Goal: Task Accomplishment & Management: Manage account settings

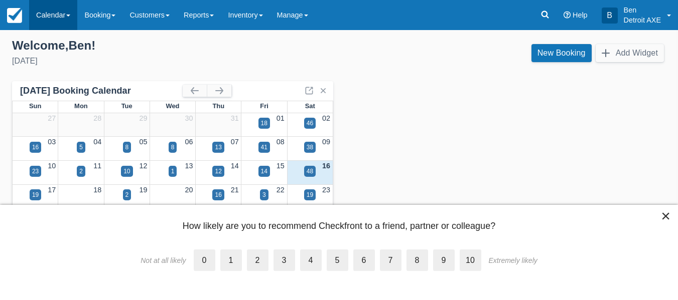
click at [41, 26] on link "Calendar" at bounding box center [53, 15] width 48 height 30
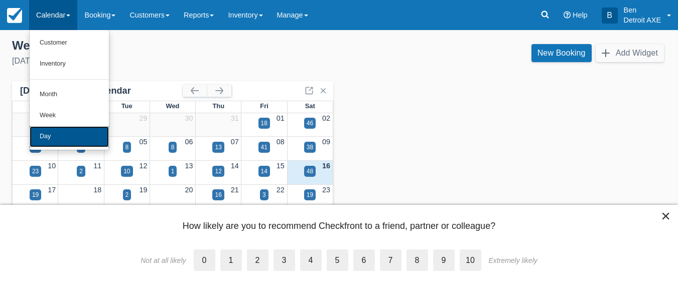
click at [51, 131] on link "Day" at bounding box center [69, 136] width 79 height 21
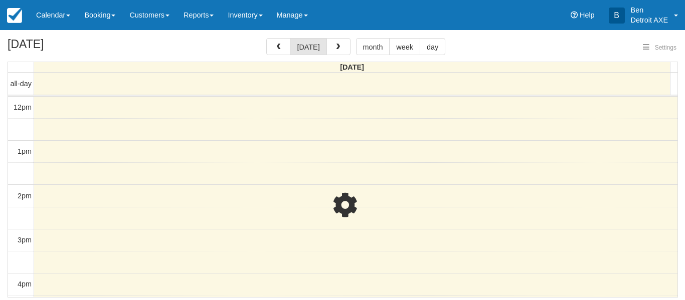
select select
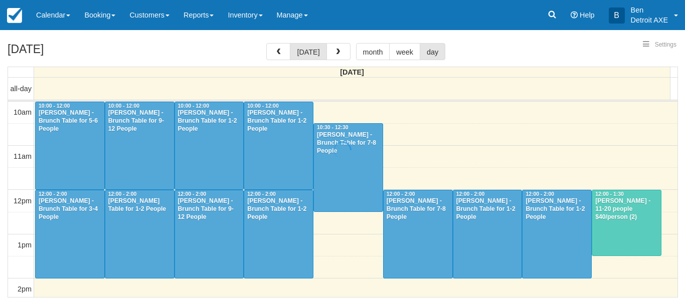
select select
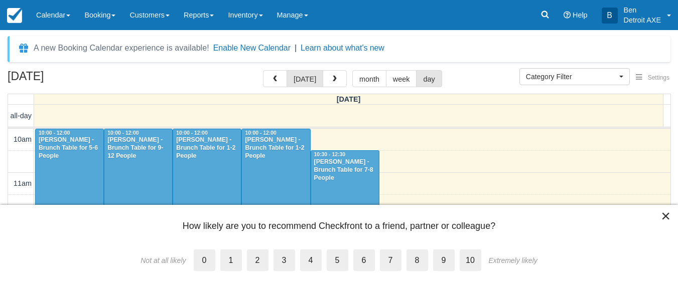
click at [664, 213] on button "×" at bounding box center [666, 216] width 10 height 16
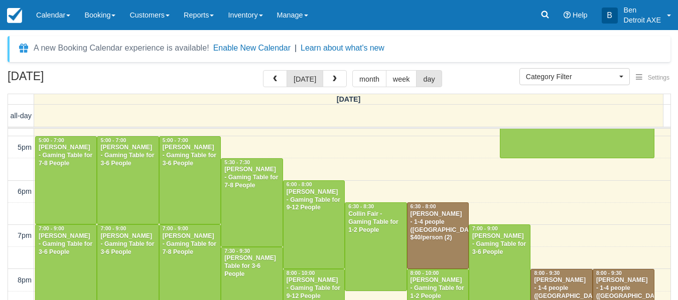
scroll to position [424, 0]
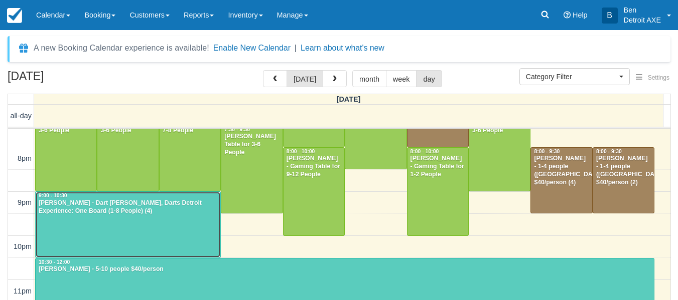
click at [174, 200] on div "Omar Hakim - Dart Thrower, Darts Detroit Experience: One Board (1-8 People) (4)" at bounding box center [128, 208] width 180 height 16
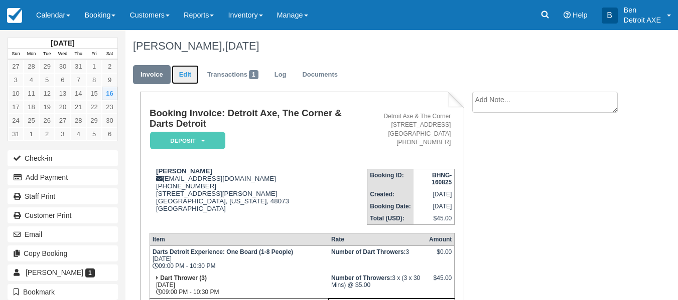
click at [184, 79] on link "Edit" at bounding box center [185, 75] width 27 height 20
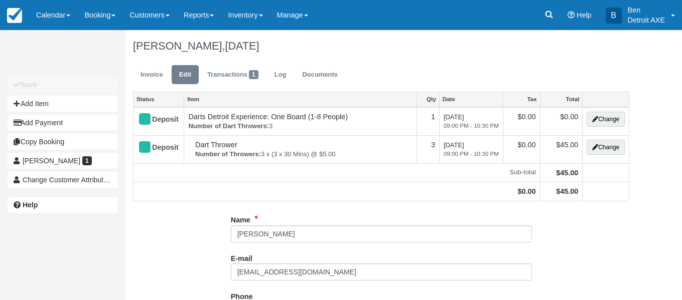
type input "(248) 515-9334"
click at [143, 78] on link "Invoice" at bounding box center [152, 75] width 38 height 20
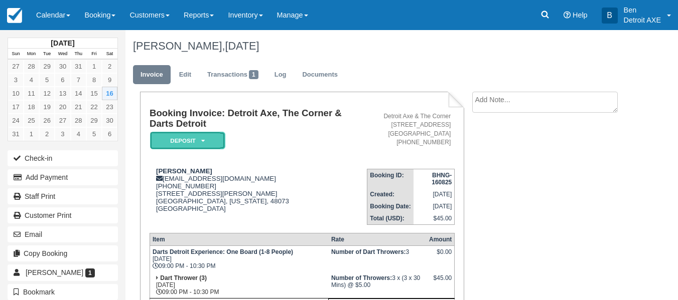
click at [178, 141] on em "Deposit" at bounding box center [187, 141] width 75 height 18
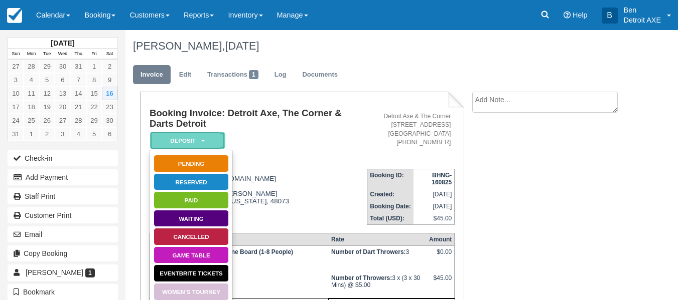
scroll to position [138, 0]
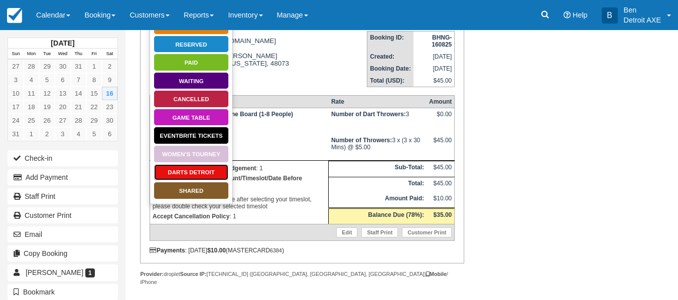
click at [192, 174] on link "Darts Detroit" at bounding box center [191, 173] width 75 height 18
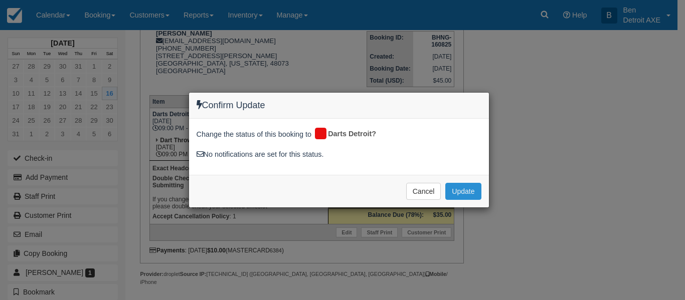
click at [460, 194] on button "Update" at bounding box center [463, 191] width 36 height 17
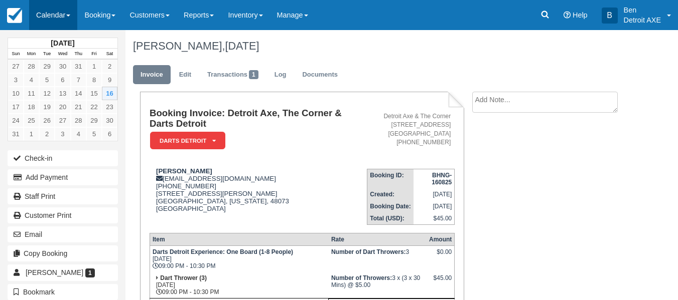
click at [36, 24] on link "Calendar" at bounding box center [53, 15] width 48 height 30
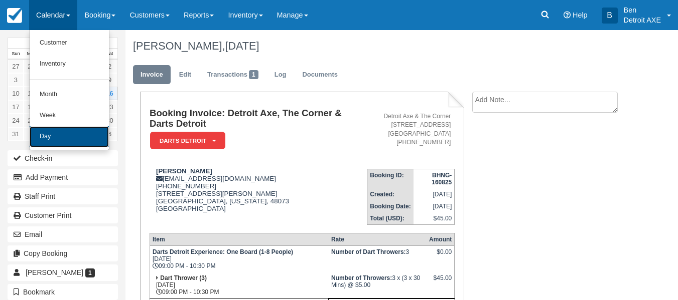
click at [85, 140] on link "Day" at bounding box center [69, 136] width 79 height 21
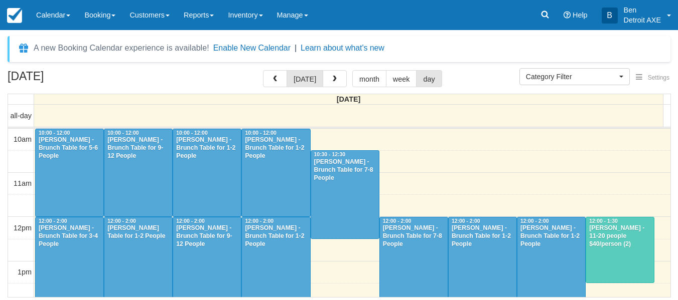
select select
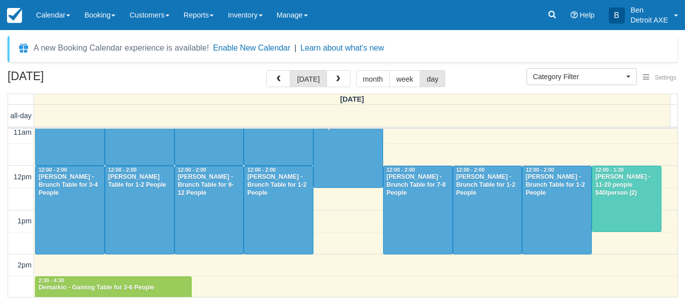
scroll to position [51, 0]
click at [634, 194] on div "[PERSON_NAME] - 11-20 people $40/person (2)" at bounding box center [627, 186] width 64 height 24
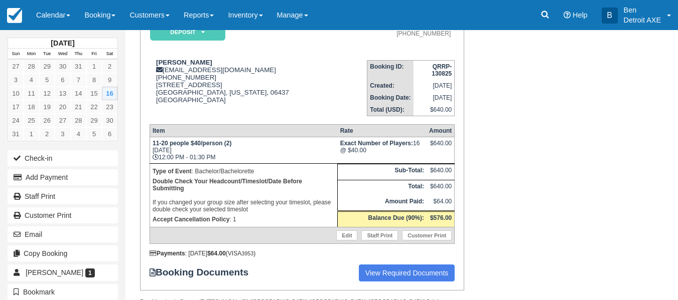
scroll to position [111, 0]
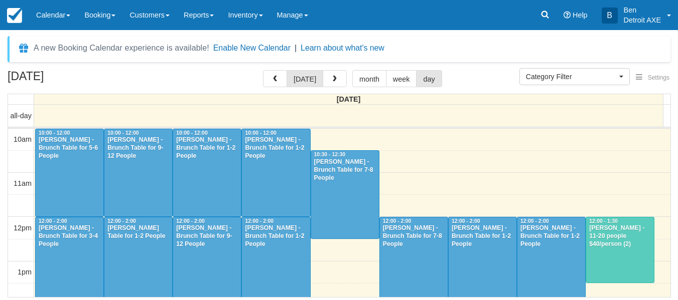
select select
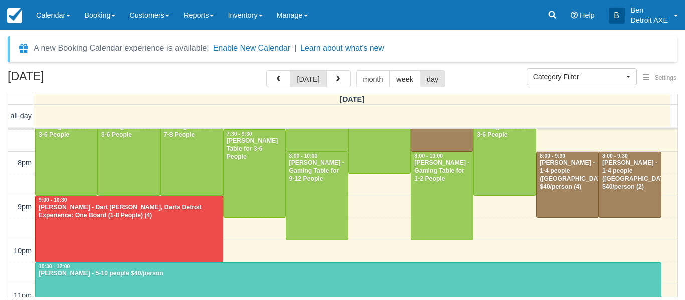
scroll to position [420, 0]
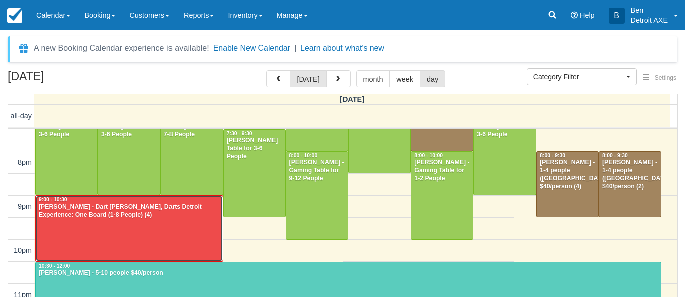
click at [147, 224] on div at bounding box center [129, 229] width 187 height 66
